Goal: Information Seeking & Learning: Learn about a topic

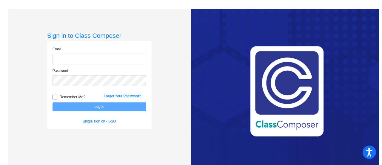
type input "[EMAIL_ADDRESS][DOMAIN_NAME]"
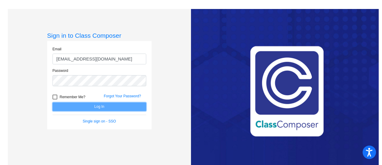
click at [97, 104] on button "Log In" at bounding box center [100, 106] width 94 height 9
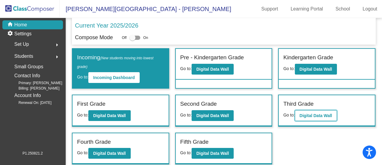
click at [314, 115] on b "Digital Data Wall" at bounding box center [316, 115] width 33 height 5
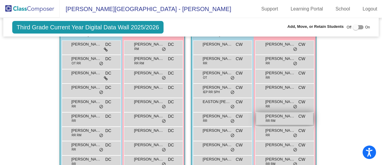
scroll to position [388, 0]
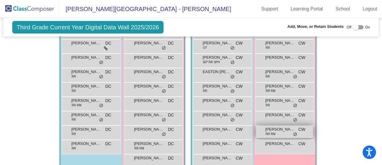
click at [273, 129] on span "[PERSON_NAME]" at bounding box center [280, 129] width 30 height 6
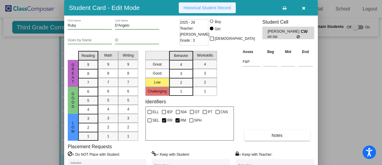
click at [206, 10] on button "Historical Student Record" at bounding box center [207, 7] width 57 height 11
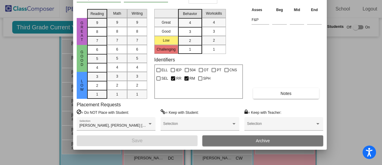
drag, startPoint x: 162, startPoint y: 6, endPoint x: 171, endPoint y: -36, distance: 42.7
click at [171, 0] on html "Accessibility Screen-Reader Guide, Feedback, and Issue Reporting | New window […" at bounding box center [191, 82] width 382 height 165
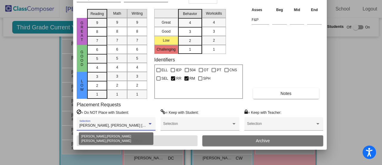
click at [150, 125] on div at bounding box center [149, 124] width 5 height 4
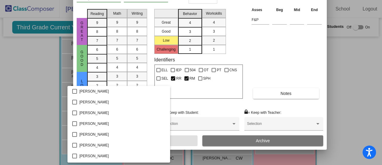
scroll to position [159, 0]
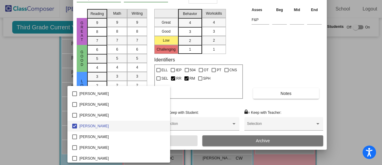
click at [39, 129] on div at bounding box center [191, 82] width 382 height 165
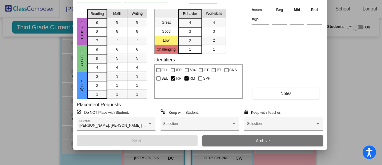
drag, startPoint x: 237, startPoint y: 13, endPoint x: 236, endPoint y: 32, distance: 18.8
click at [236, 32] on div "Great Good Low Challenging Behavior 4 3 2 1 Workskills 4 3 2 1" at bounding box center [198, 30] width 89 height 47
click at [364, 77] on div at bounding box center [191, 82] width 382 height 165
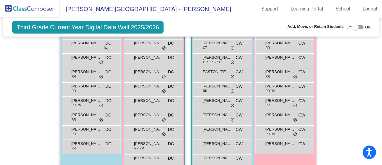
scroll to position [299, 0]
